Goal: Information Seeking & Learning: Find specific fact

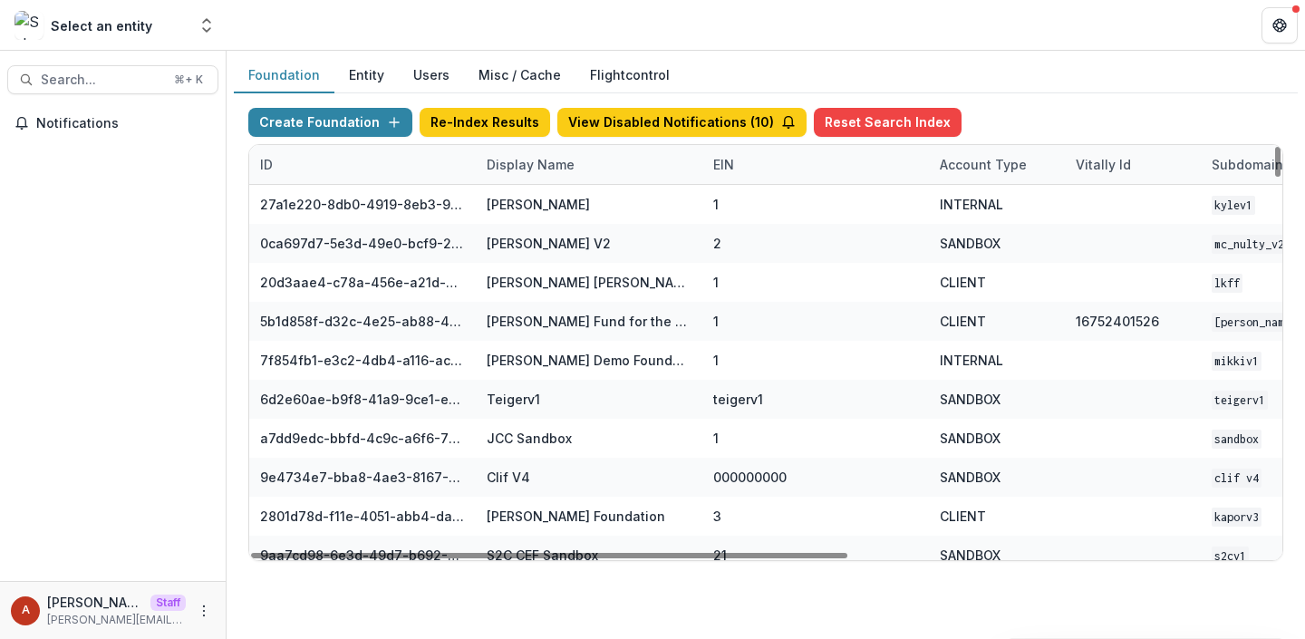
click at [513, 169] on div "Display Name" at bounding box center [531, 164] width 110 height 19
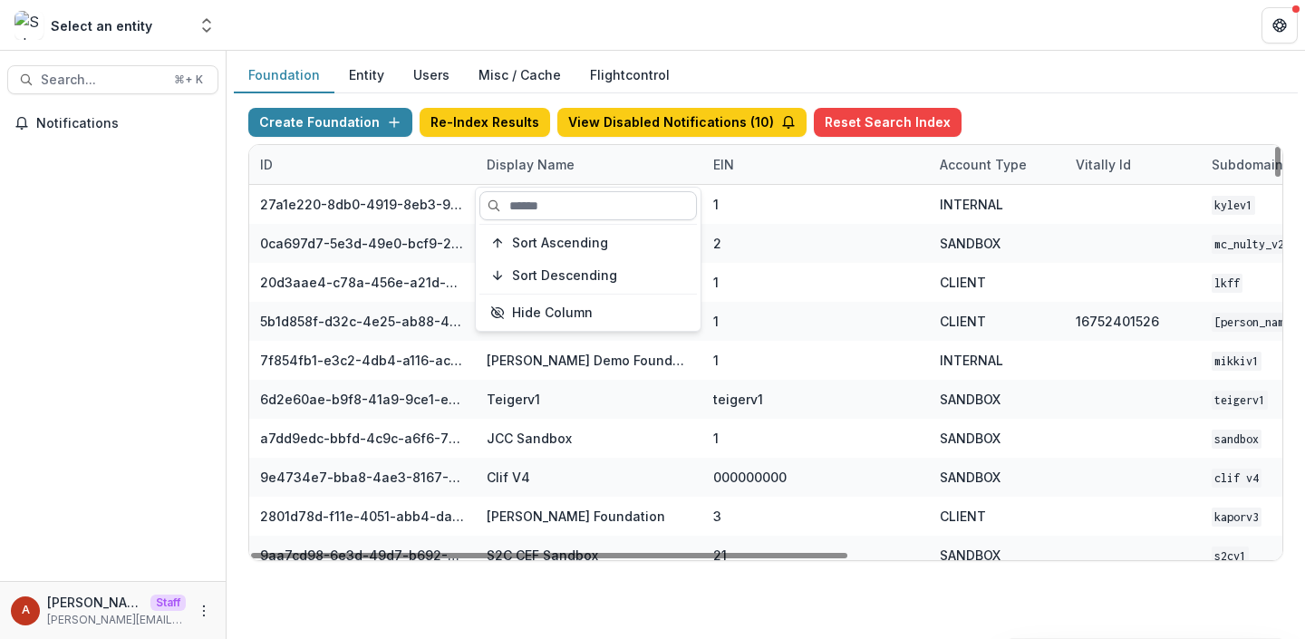
click at [536, 208] on input at bounding box center [588, 205] width 218 height 29
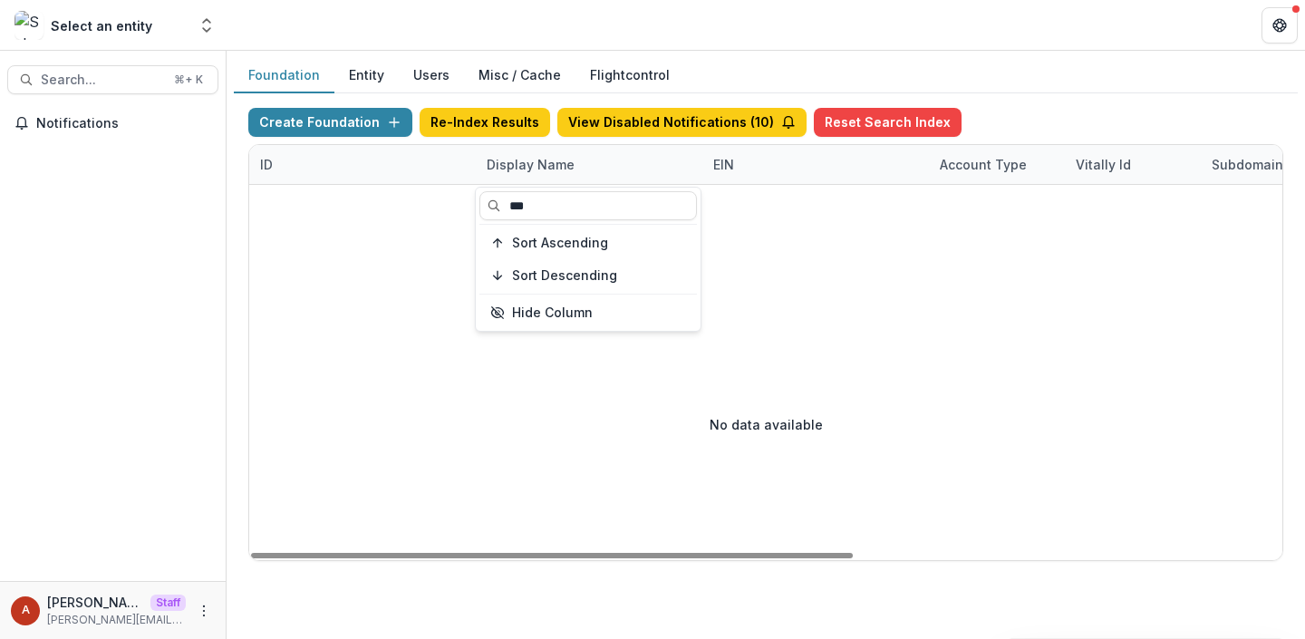
type input "***"
click at [576, 31] on header at bounding box center [766, 25] width 1078 height 50
click at [527, 155] on div "Display Name" at bounding box center [531, 164] width 110 height 19
click at [527, 207] on input "***" at bounding box center [588, 205] width 218 height 29
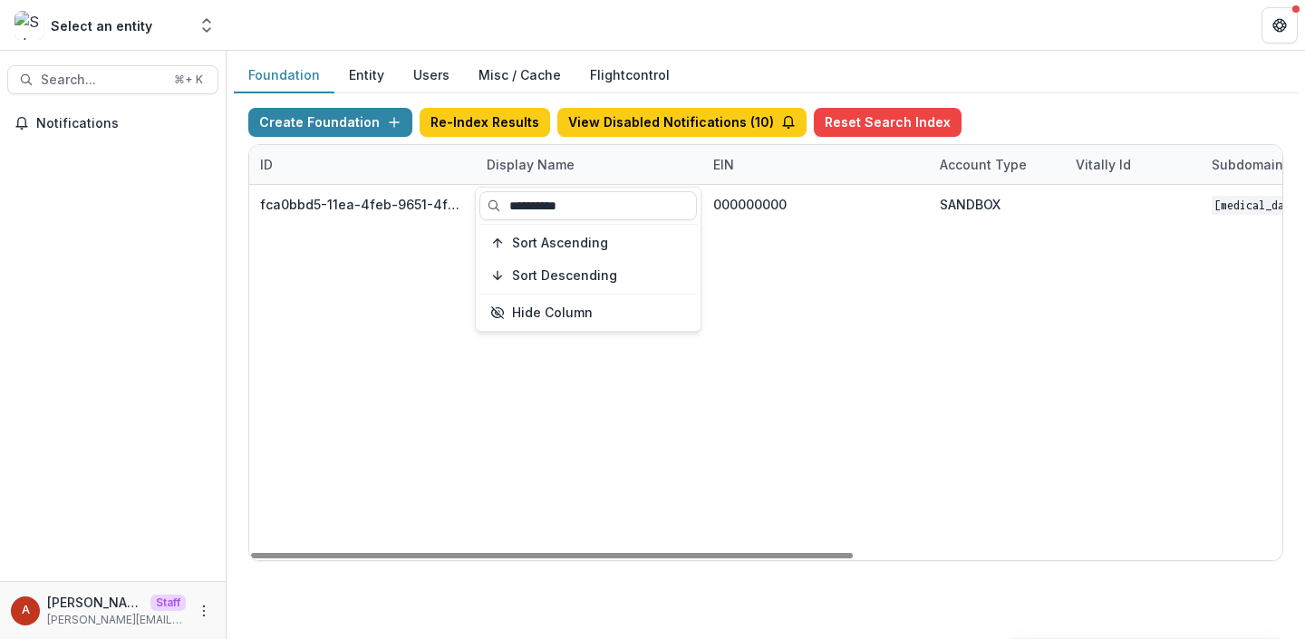
type input "**********"
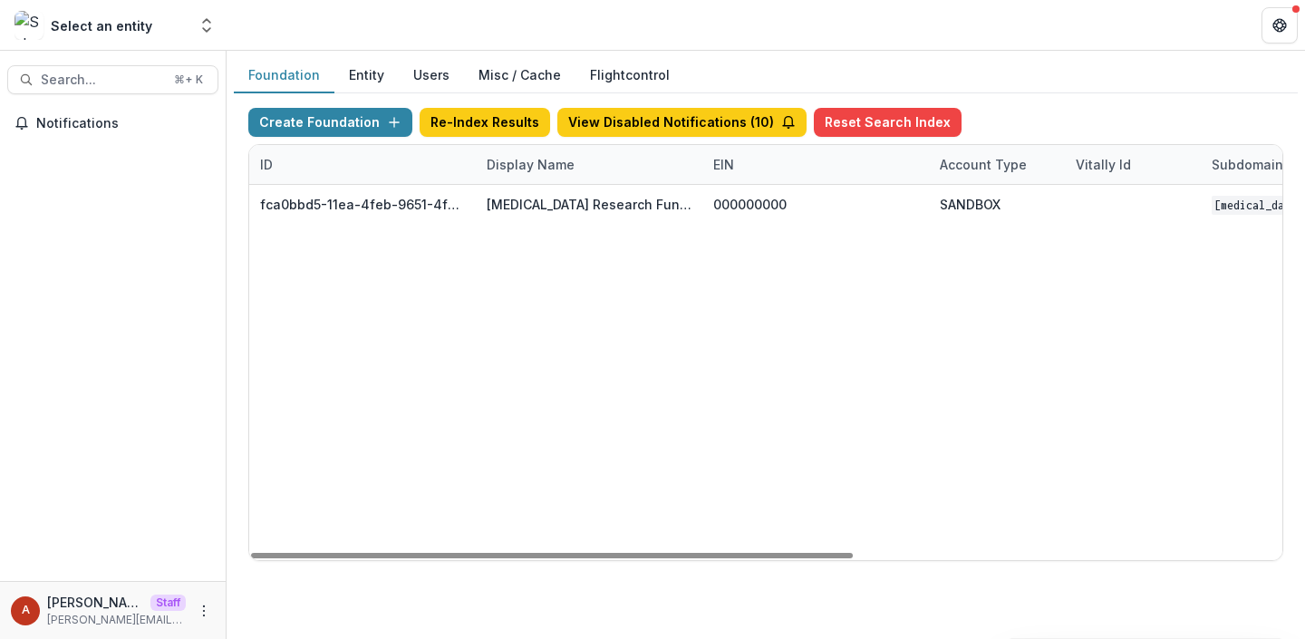
click at [547, 32] on header at bounding box center [766, 25] width 1078 height 50
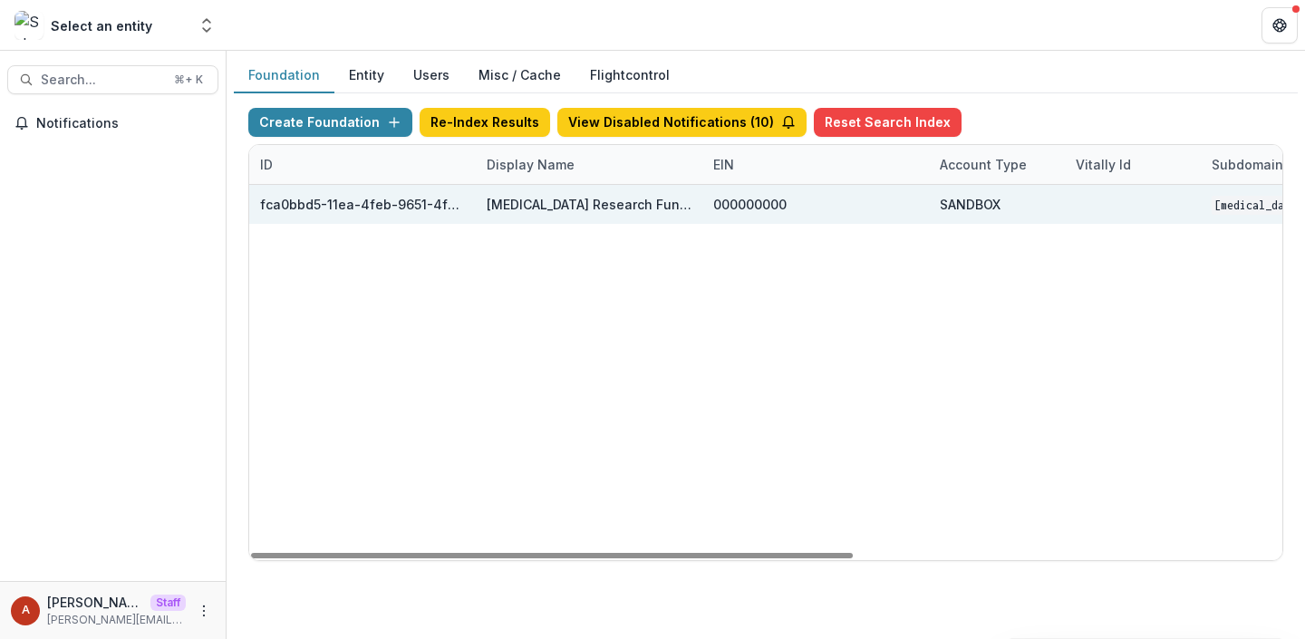
scroll to position [0, 734]
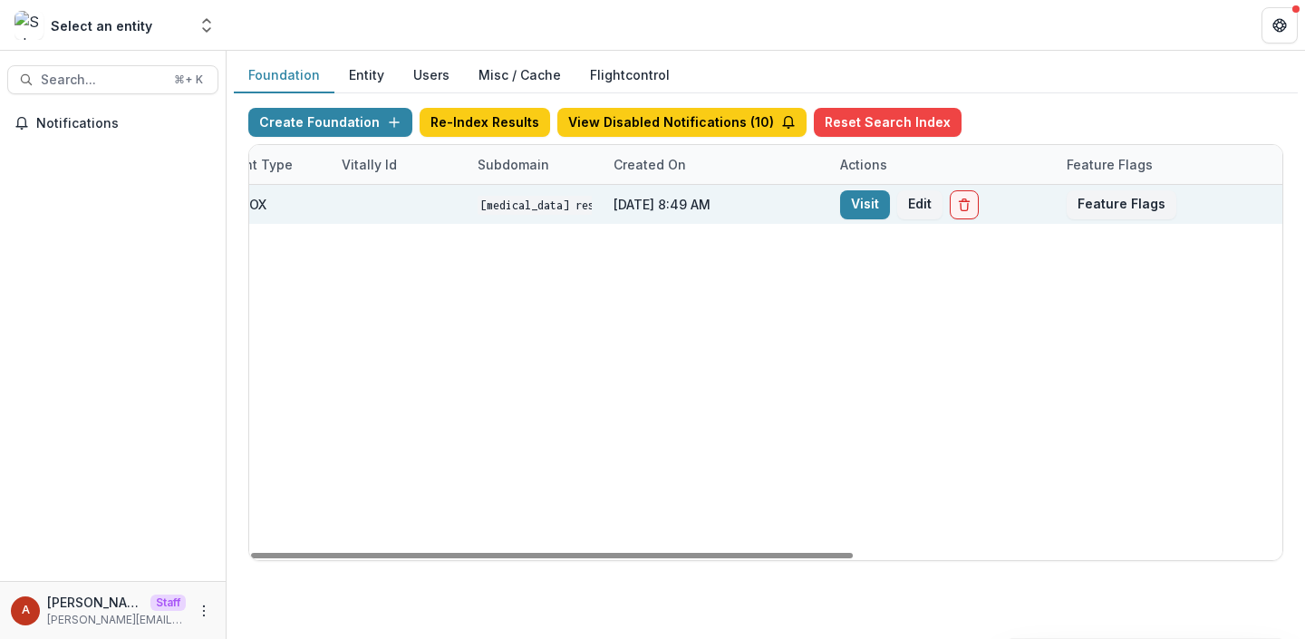
click at [836, 200] on div "Visit Edit" at bounding box center [942, 204] width 227 height 39
click at [853, 209] on link "Visit" at bounding box center [865, 204] width 50 height 29
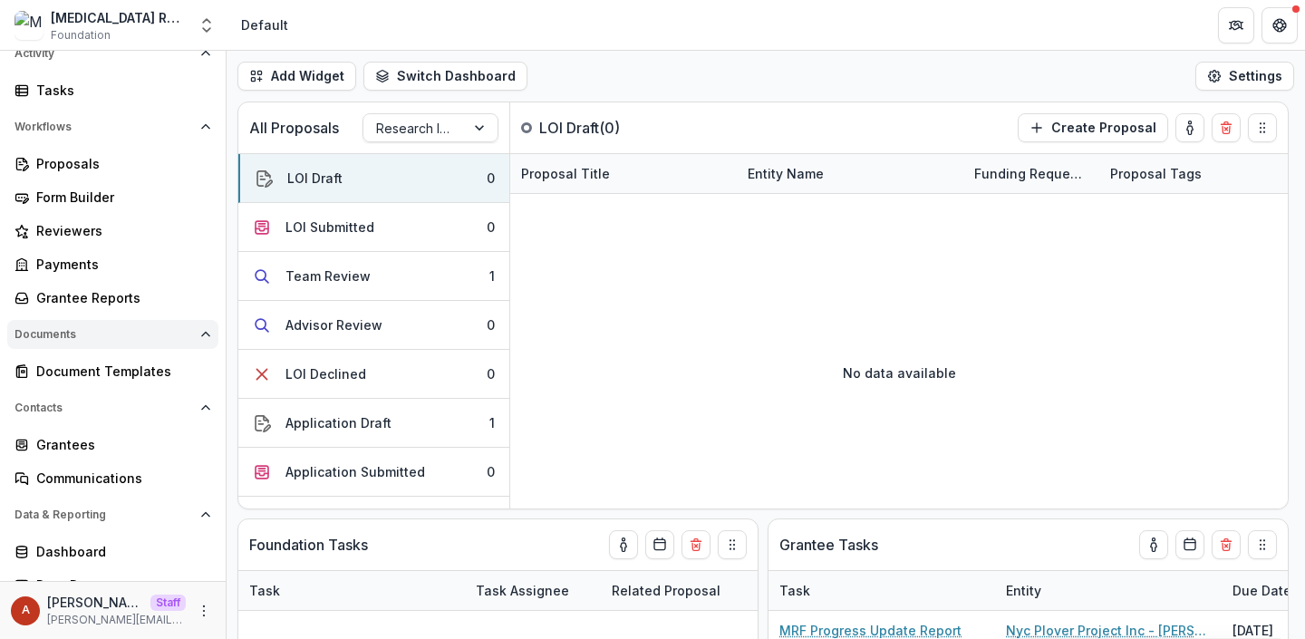
scroll to position [162, 0]
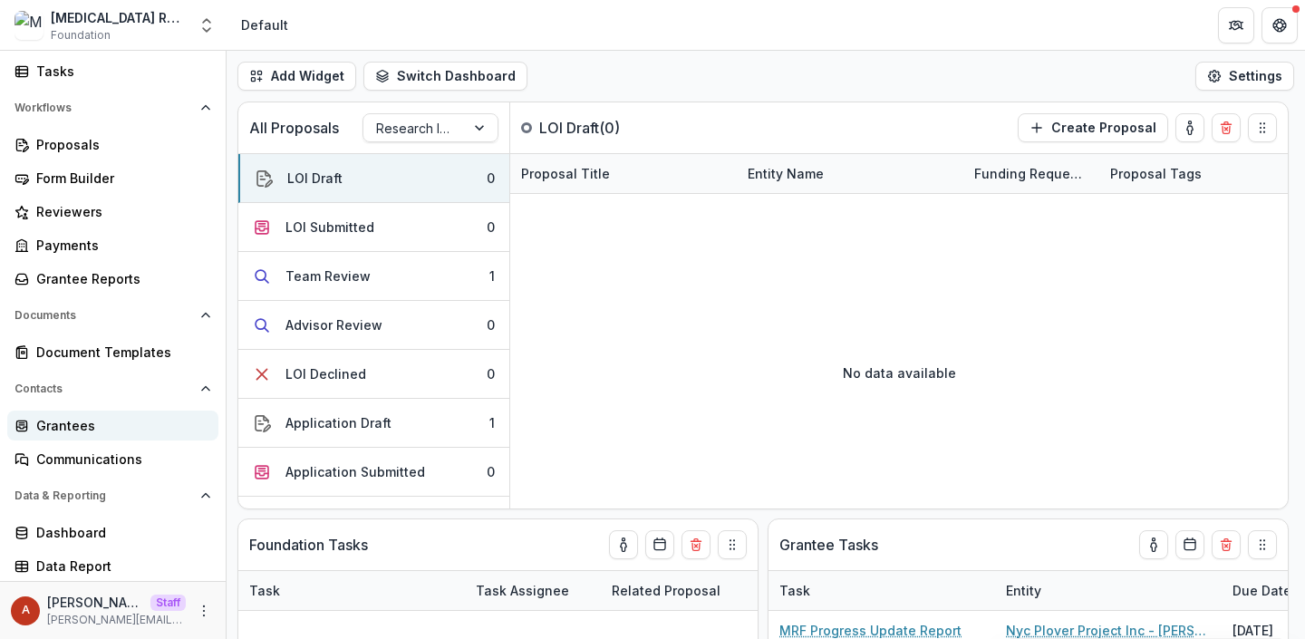
click at [113, 428] on div "Grantees" at bounding box center [120, 425] width 168 height 19
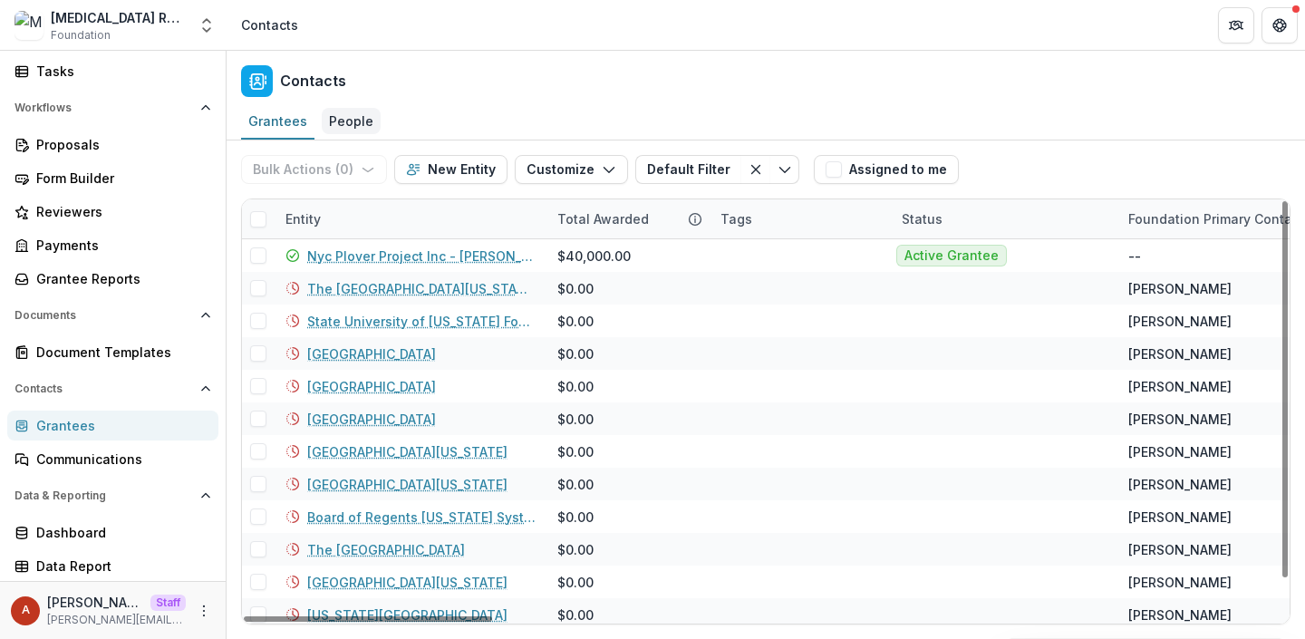
click at [334, 132] on div "People" at bounding box center [351, 121] width 59 height 26
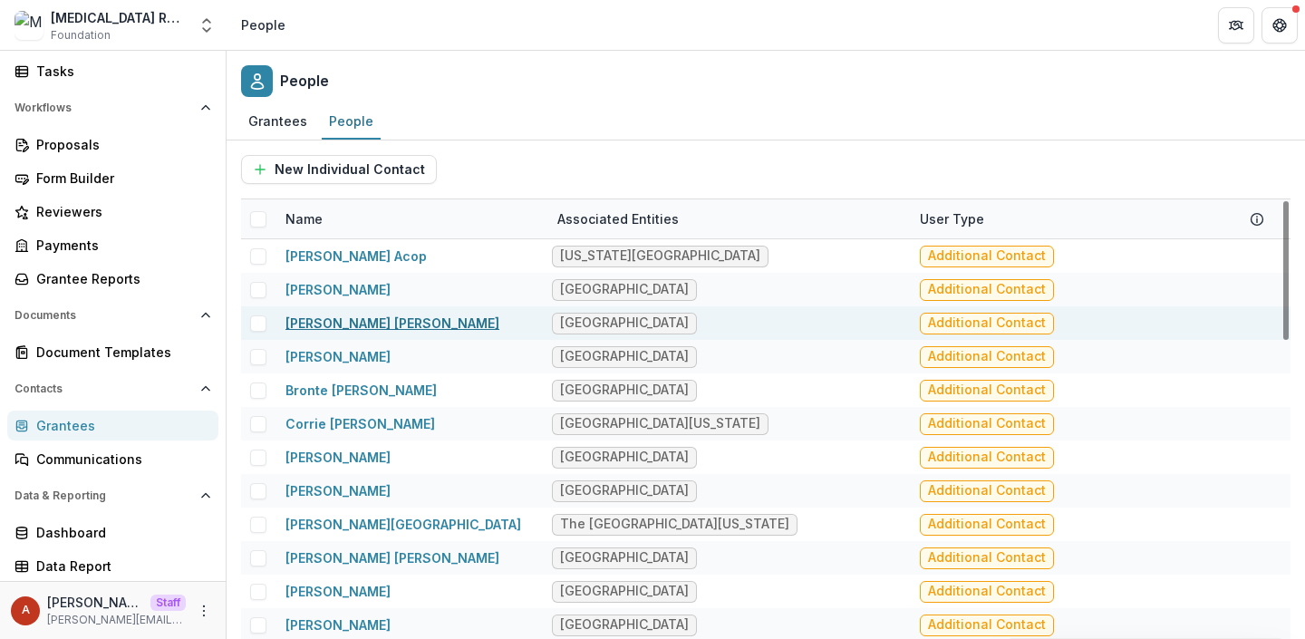
click at [343, 329] on link "[PERSON_NAME] [PERSON_NAME]" at bounding box center [392, 322] width 214 height 15
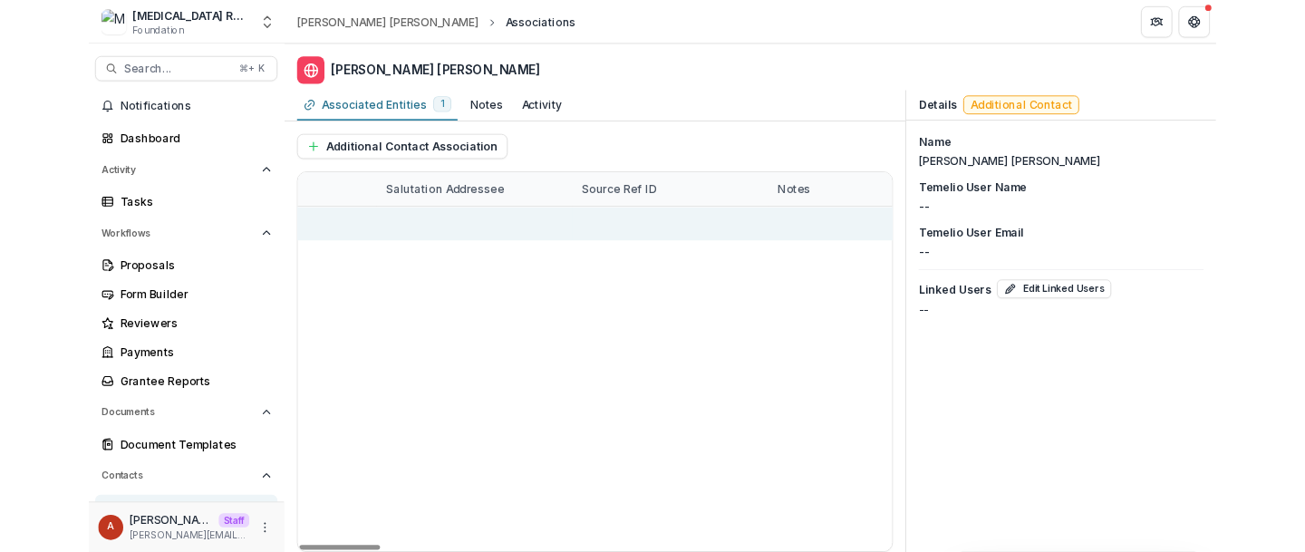
scroll to position [0, 2202]
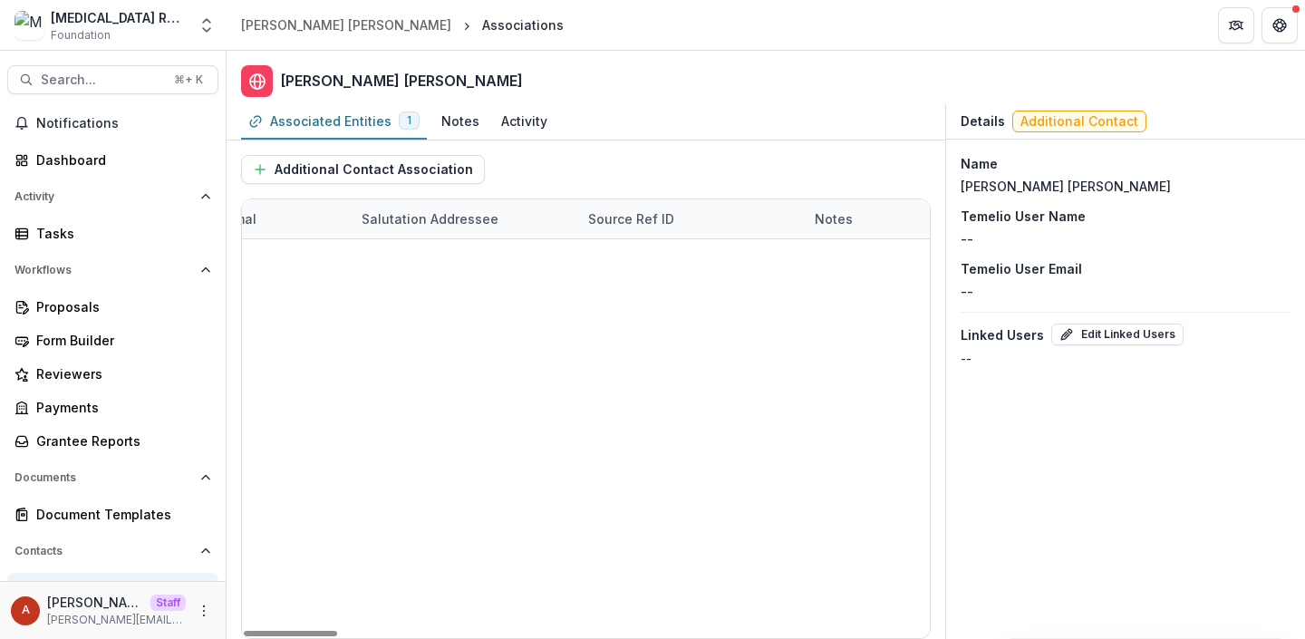
click at [1061, 635] on div "Details Additional Contact Name [PERSON_NAME] [PERSON_NAME] User Name -- Temeli…" at bounding box center [1125, 371] width 360 height 535
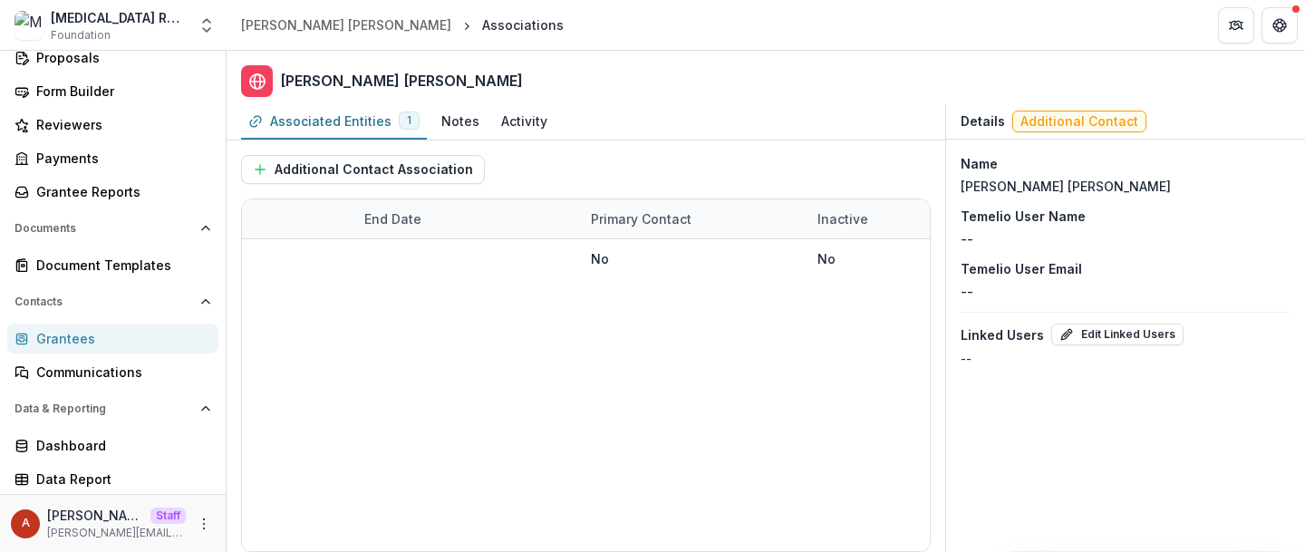
scroll to position [0, 0]
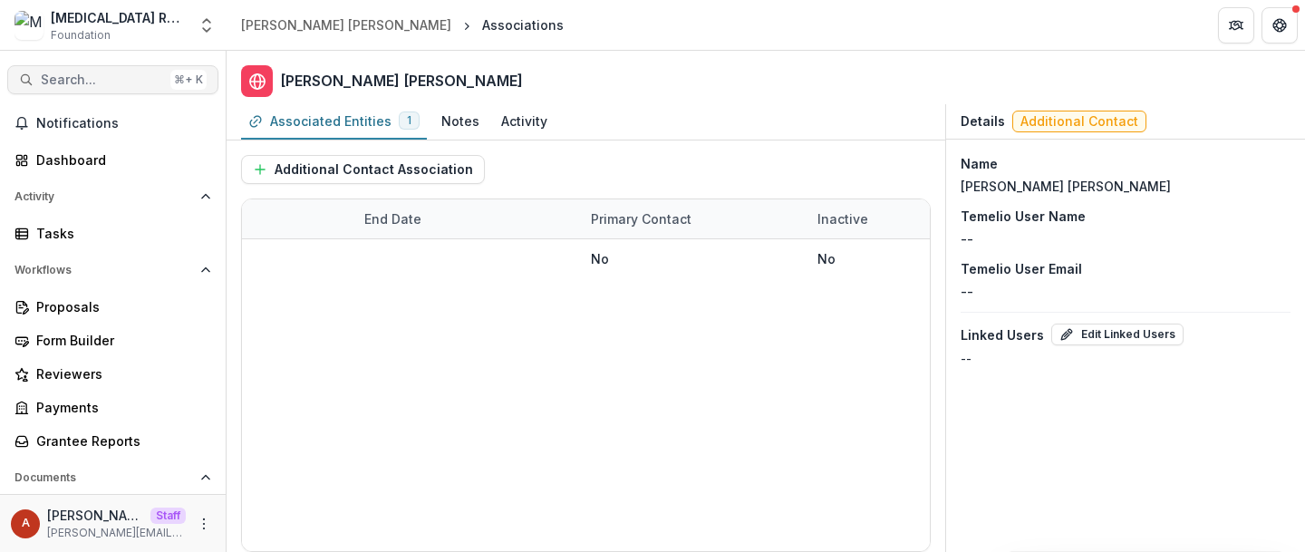
click at [80, 74] on span "Search..." at bounding box center [102, 80] width 122 height 15
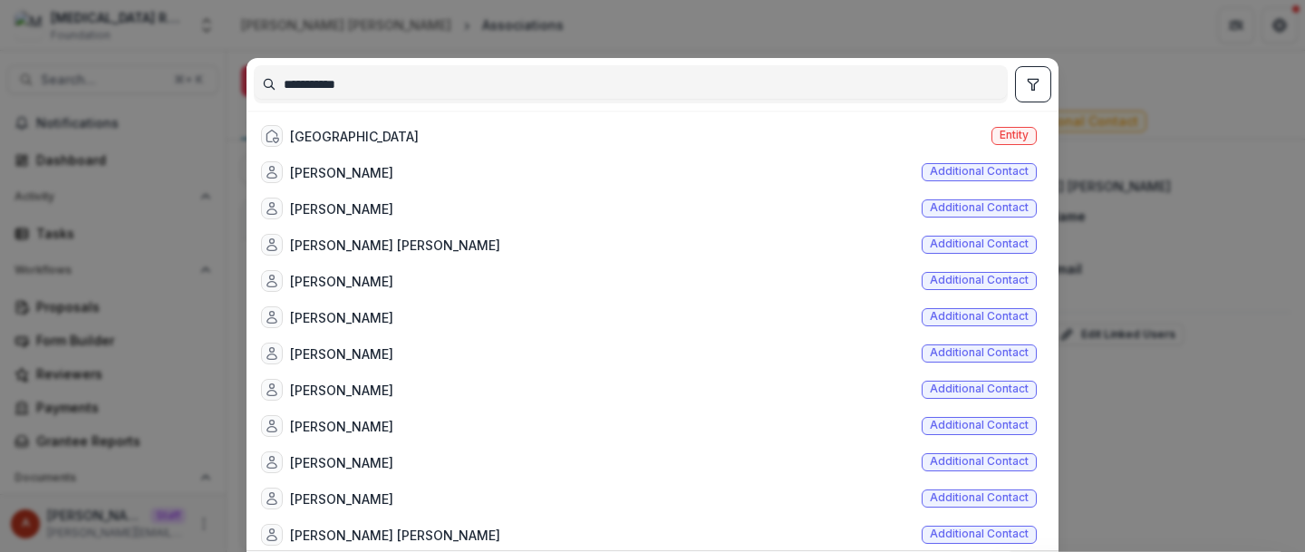
type input "**********"
click at [354, 140] on div "[GEOGRAPHIC_DATA]" at bounding box center [354, 136] width 129 height 19
